Goal: Find specific page/section: Find specific page/section

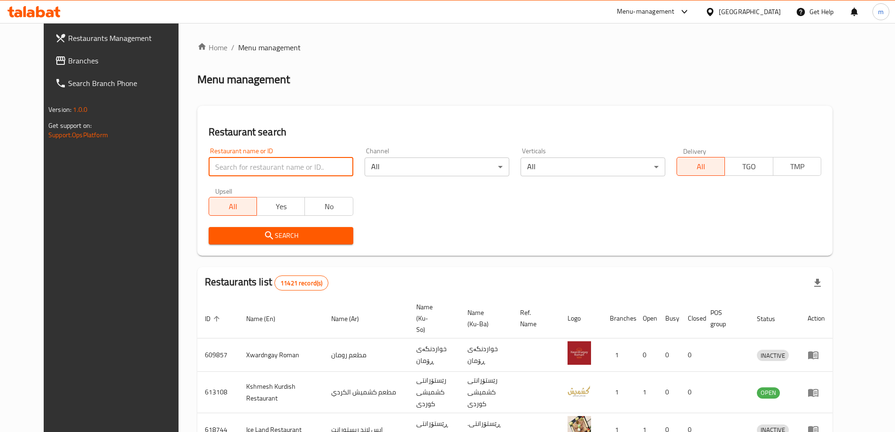
click at [227, 172] on input "search" at bounding box center [281, 166] width 145 height 19
paste input "659776"
type input "659776"
click button "Search" at bounding box center [281, 235] width 145 height 17
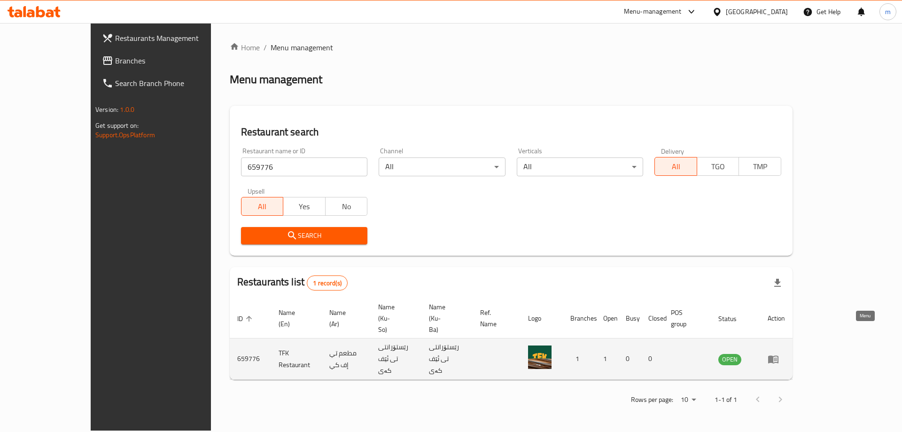
click at [779, 353] on icon "enhanced table" at bounding box center [773, 358] width 11 height 11
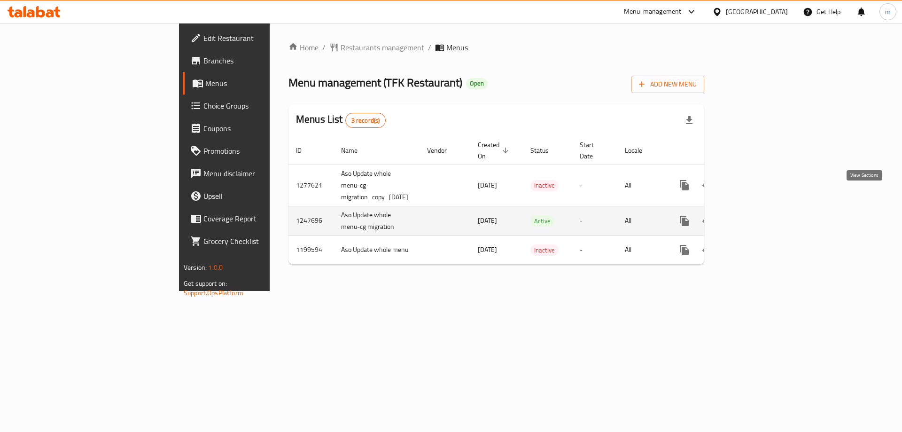
click at [758, 215] on icon "enhanced table" at bounding box center [752, 220] width 11 height 11
